Goal: Find specific page/section: Locate a particular part of the current website

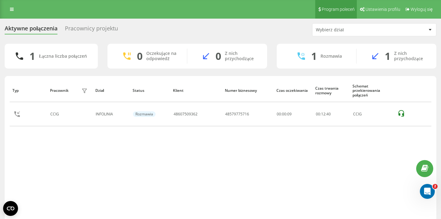
click at [317, 0] on link "Program poleceń" at bounding box center [336, 9] width 42 height 19
